Goal: Task Accomplishment & Management: Use online tool/utility

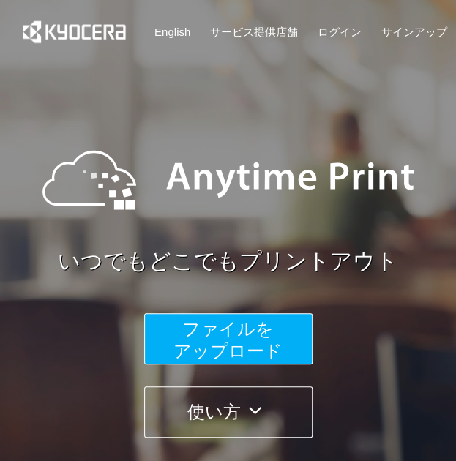
click at [264, 345] on span "ファイルを ​​アップロード" at bounding box center [228, 340] width 109 height 42
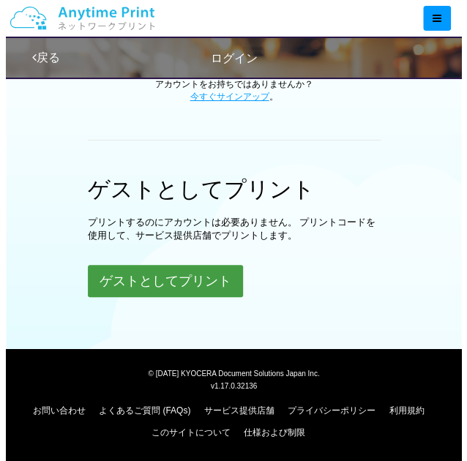
scroll to position [417, 0]
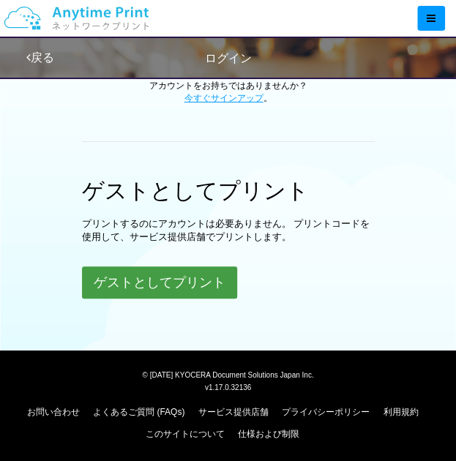
click at [170, 280] on button "ゲストとしてプリント" at bounding box center [159, 283] width 155 height 32
click at [171, 280] on button "ゲストとしてプリント" at bounding box center [159, 283] width 155 height 32
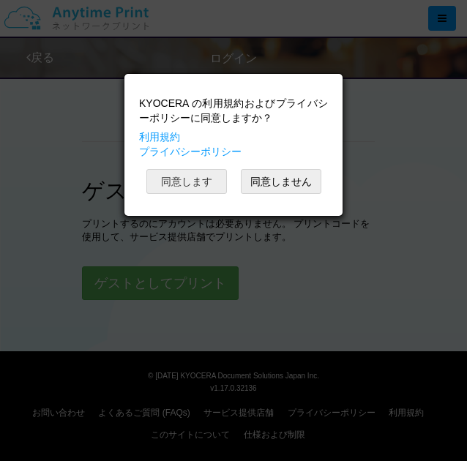
click at [180, 174] on button "同意します" at bounding box center [186, 181] width 81 height 25
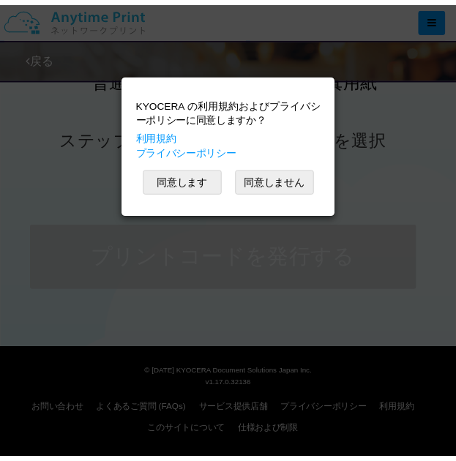
scroll to position [417, 0]
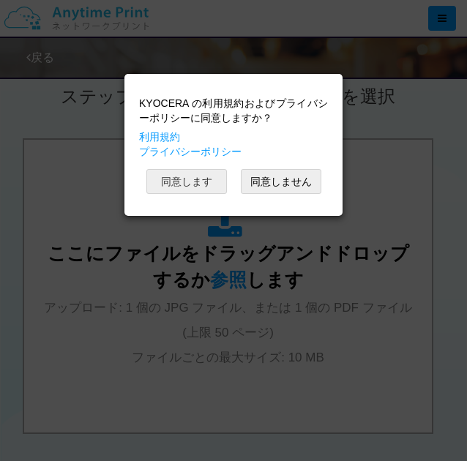
click at [187, 171] on button "同意します" at bounding box center [186, 181] width 81 height 25
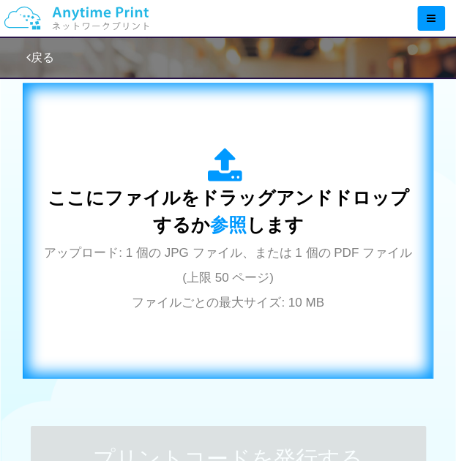
scroll to position [614, 0]
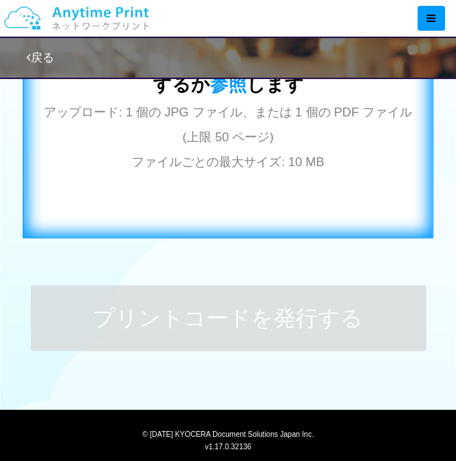
click at [303, 140] on div "ここにファイルをドラッグアンドドロップするか 参照 します アップロード: 1 個の JPG ファイル、または 1 個の PDF ファイル (上限 50 ペー…" at bounding box center [228, 90] width 380 height 166
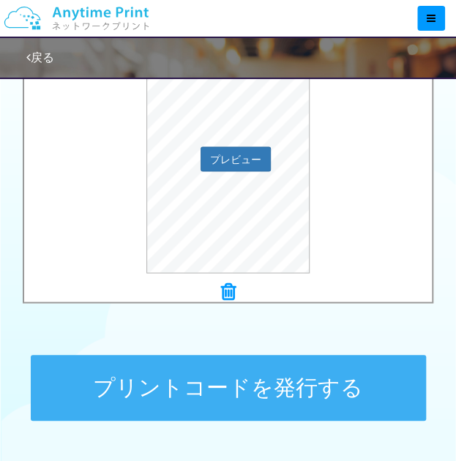
scroll to position [542, 0]
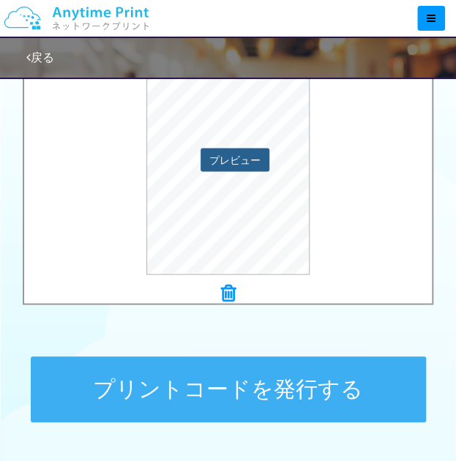
click at [236, 159] on button "プレビュー" at bounding box center [235, 159] width 69 height 23
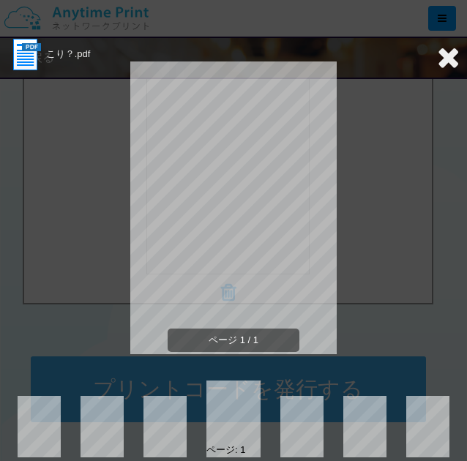
click at [447, 58] on icon at bounding box center [448, 56] width 23 height 29
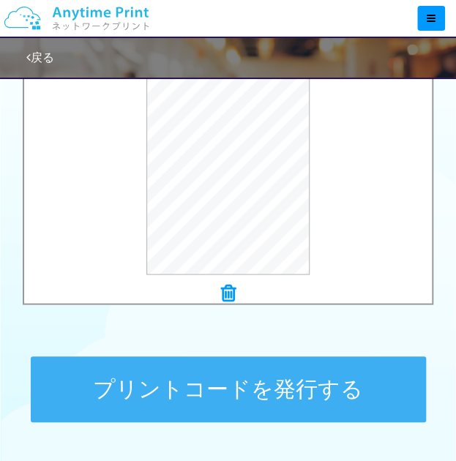
scroll to position [674, 0]
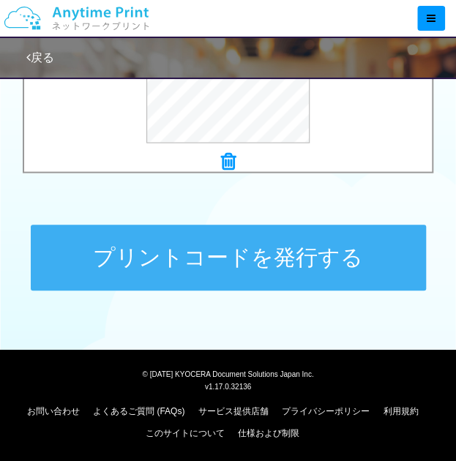
click at [169, 283] on button "プリントコードを発行する" at bounding box center [228, 258] width 395 height 66
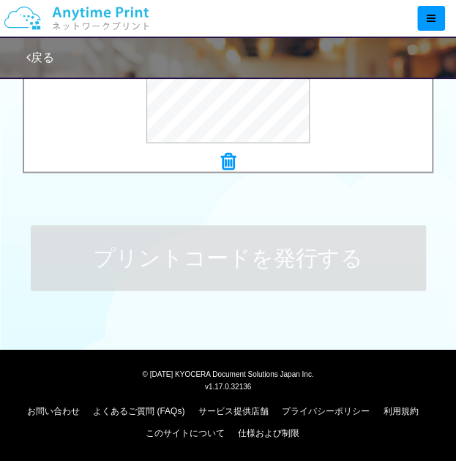
scroll to position [0, 0]
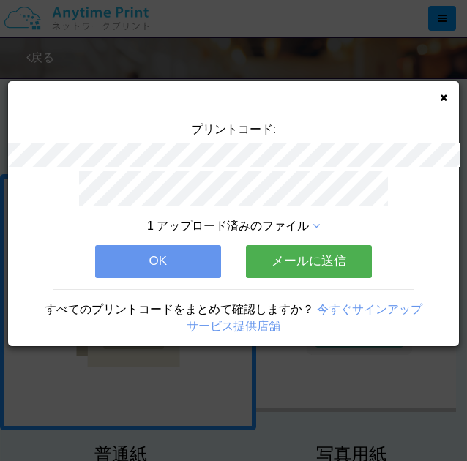
click at [186, 263] on button "OK" at bounding box center [158, 261] width 126 height 32
